Goal: Information Seeking & Learning: Learn about a topic

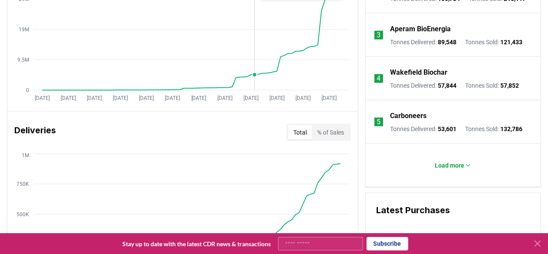
scroll to position [426, 0]
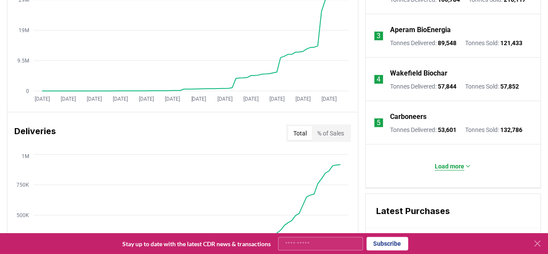
click at [445, 168] on p "Load more" at bounding box center [450, 166] width 30 height 9
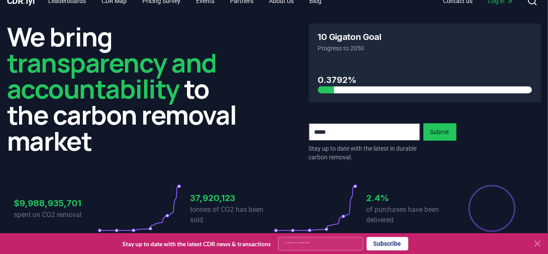
scroll to position [0, 0]
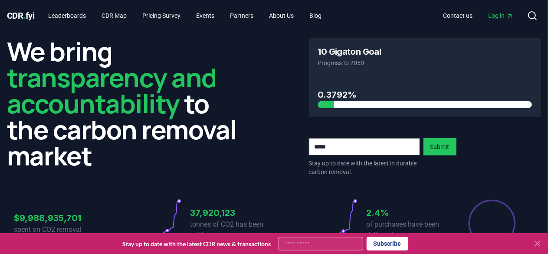
click at [263, 53] on div "We bring transparency and accountability to the carbon removal market 10 Gigato…" at bounding box center [274, 107] width 534 height 138
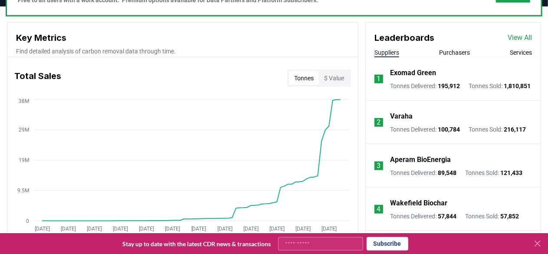
scroll to position [297, 0]
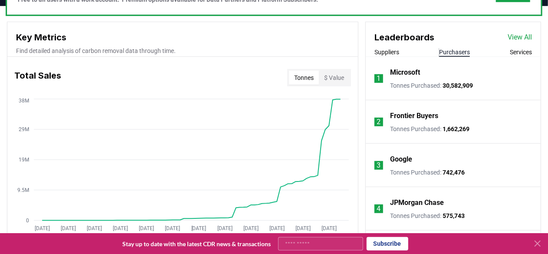
click at [454, 51] on button "Purchasers" at bounding box center [454, 52] width 31 height 9
click at [518, 53] on button "Services" at bounding box center [521, 52] width 22 height 9
click at [454, 54] on button "Purchasers" at bounding box center [454, 52] width 31 height 9
click at [388, 50] on button "Suppliers" at bounding box center [387, 52] width 25 height 9
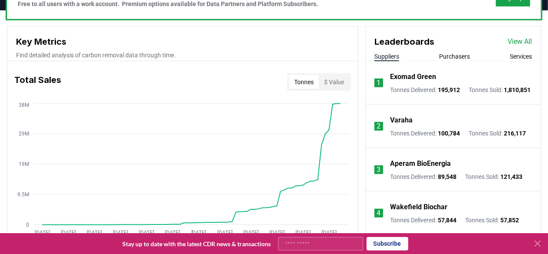
scroll to position [298, 0]
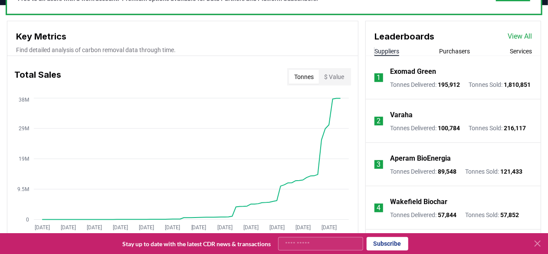
click at [457, 54] on button "Purchasers" at bounding box center [454, 51] width 31 height 9
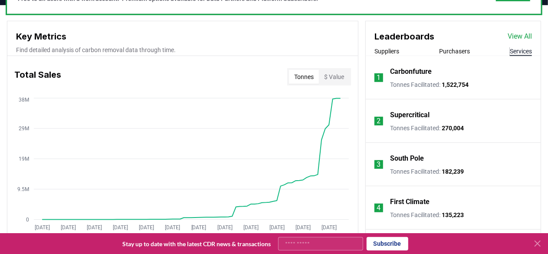
click at [523, 47] on button "Services" at bounding box center [521, 51] width 22 height 9
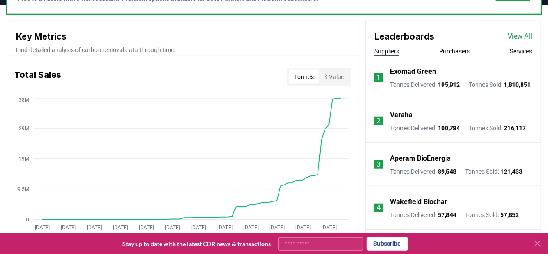
click at [386, 48] on button "Suppliers" at bounding box center [387, 51] width 25 height 9
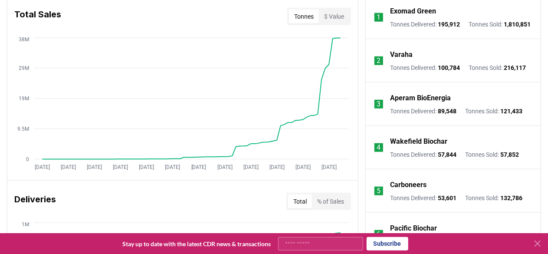
scroll to position [357, 0]
